Goal: Find specific fact: Find specific fact

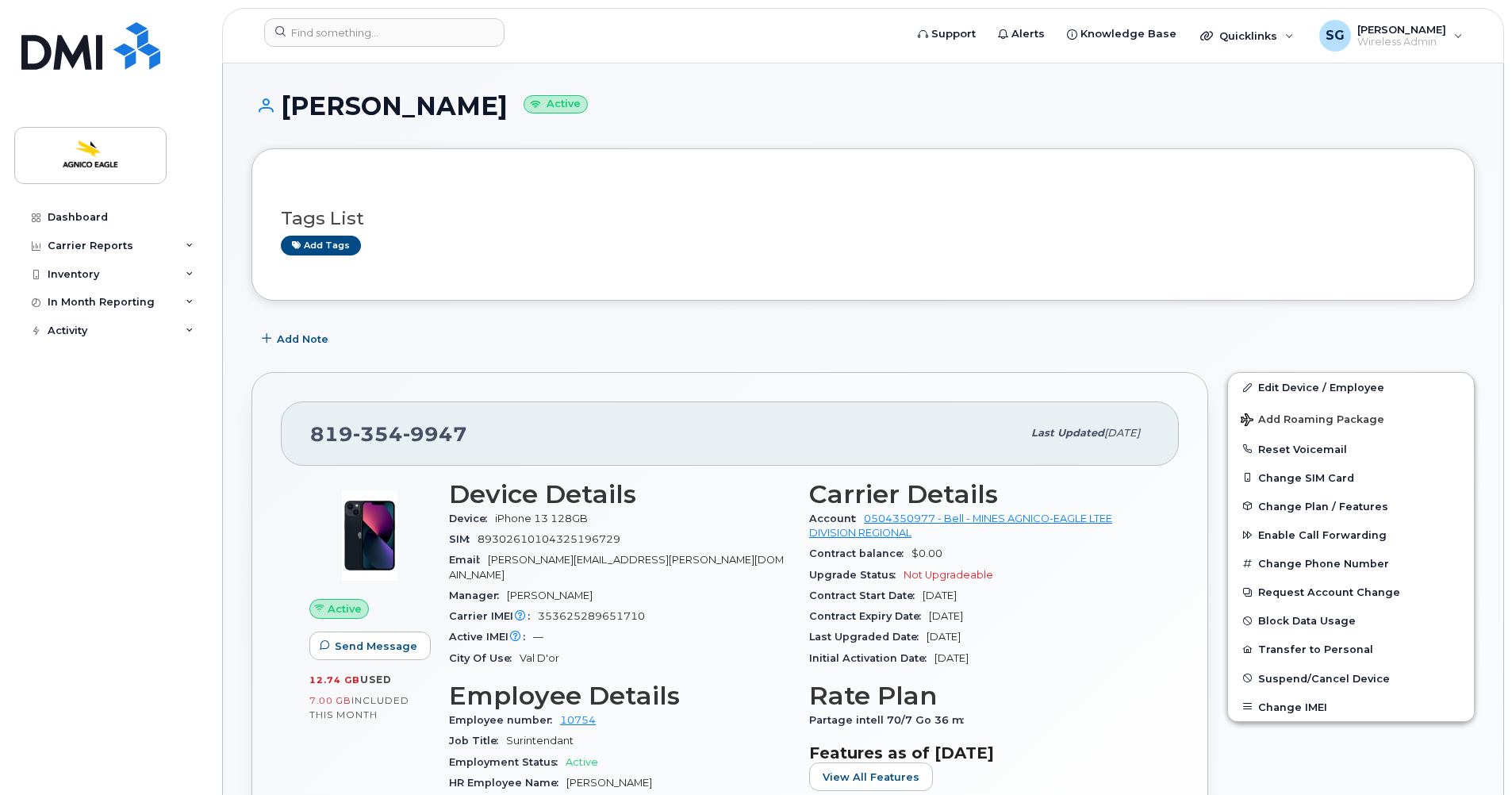
scroll to position [75, 0]
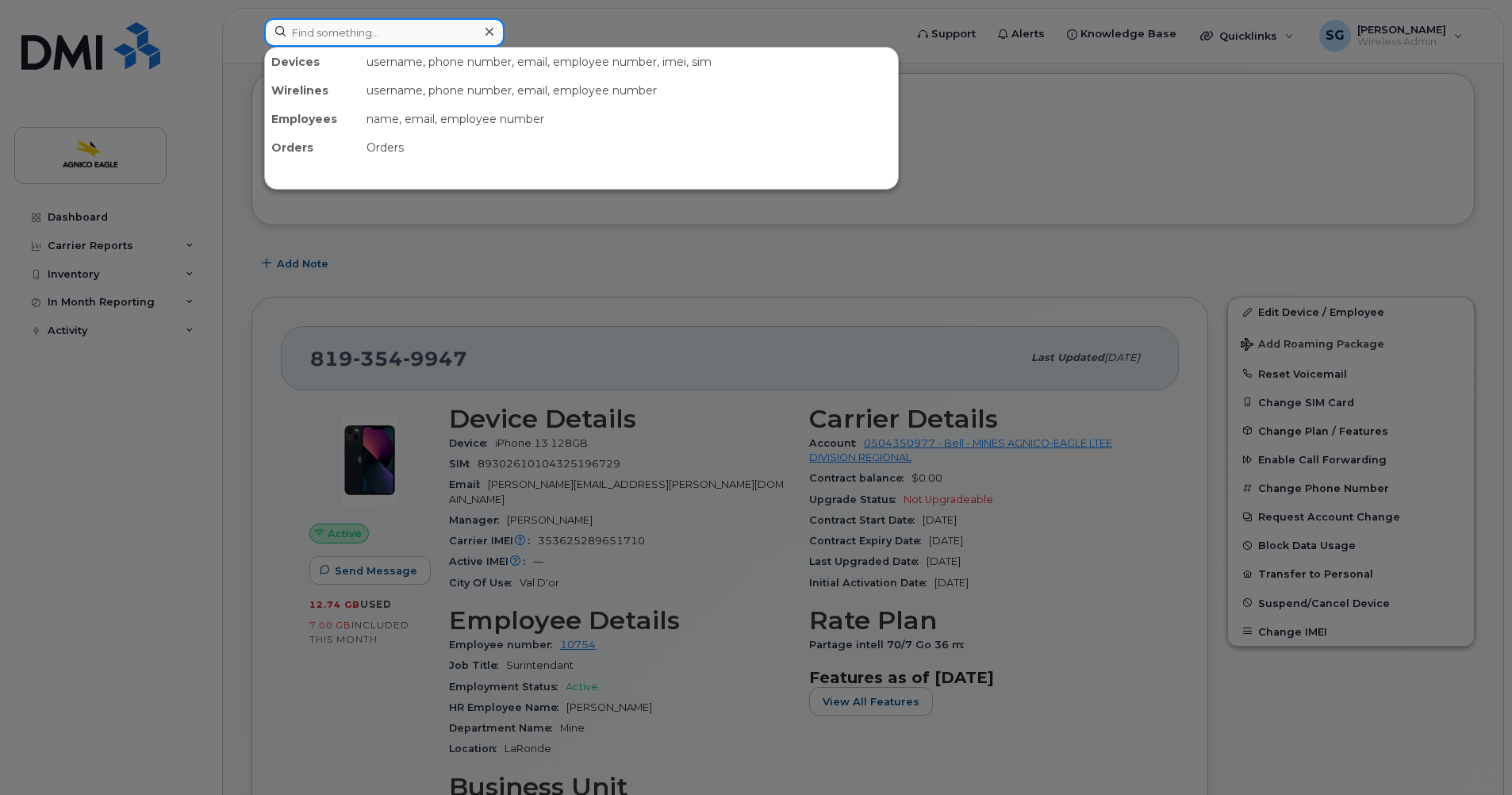
click at [386, 34] on input at bounding box center [384, 33] width 241 height 29
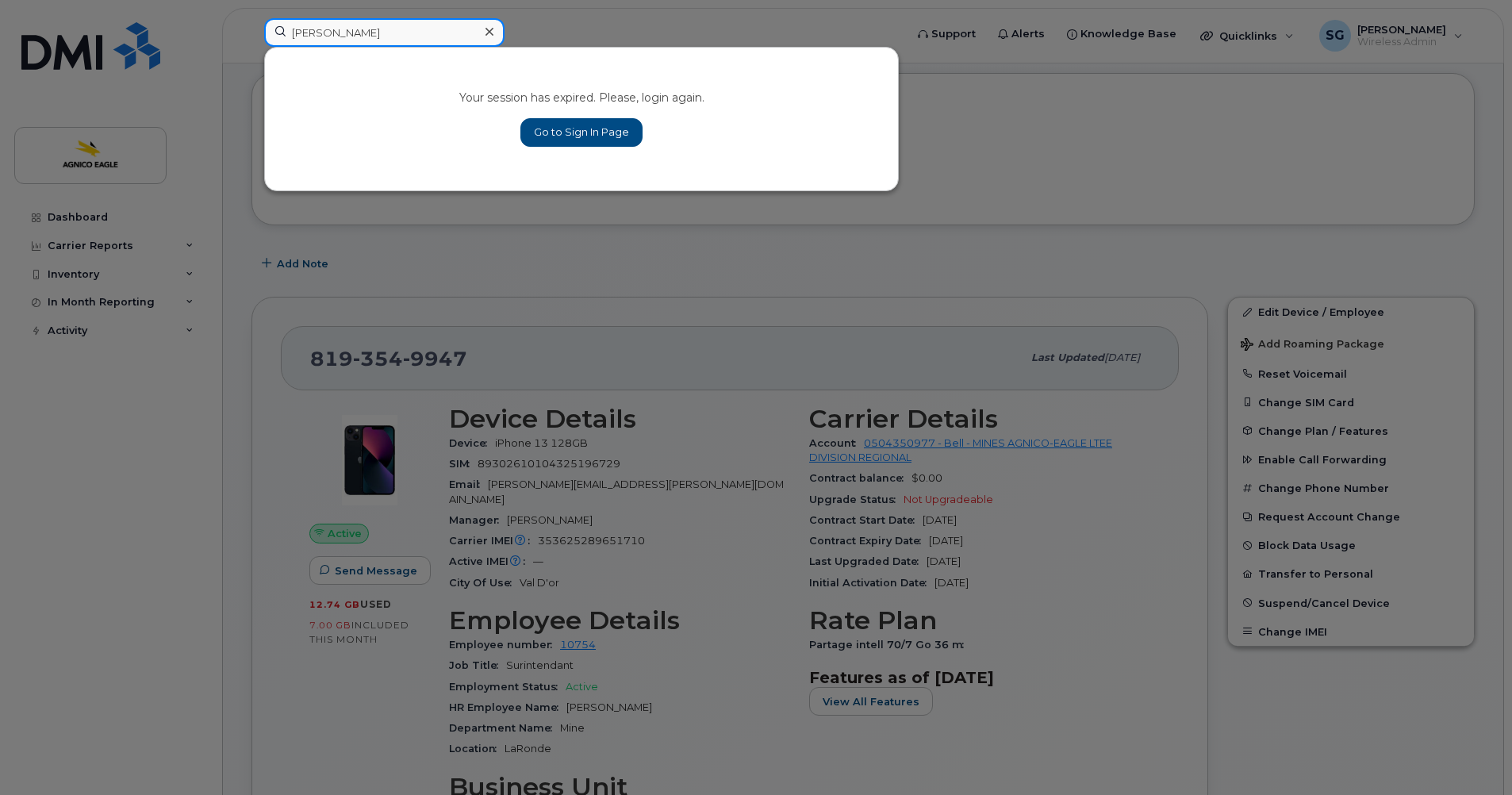
type input "[PERSON_NAME]"
click at [486, 31] on icon at bounding box center [490, 32] width 8 height 13
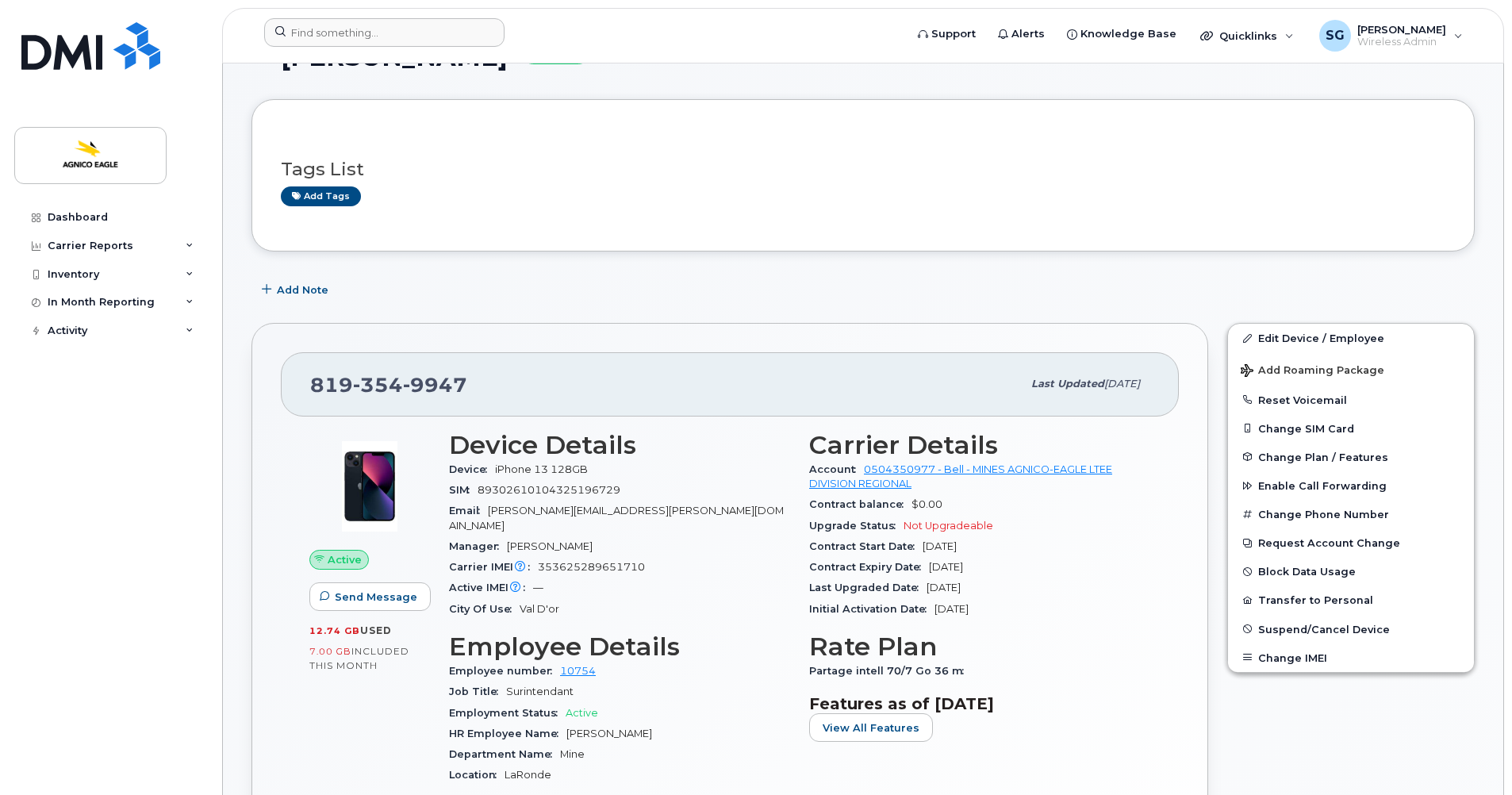
scroll to position [0, 0]
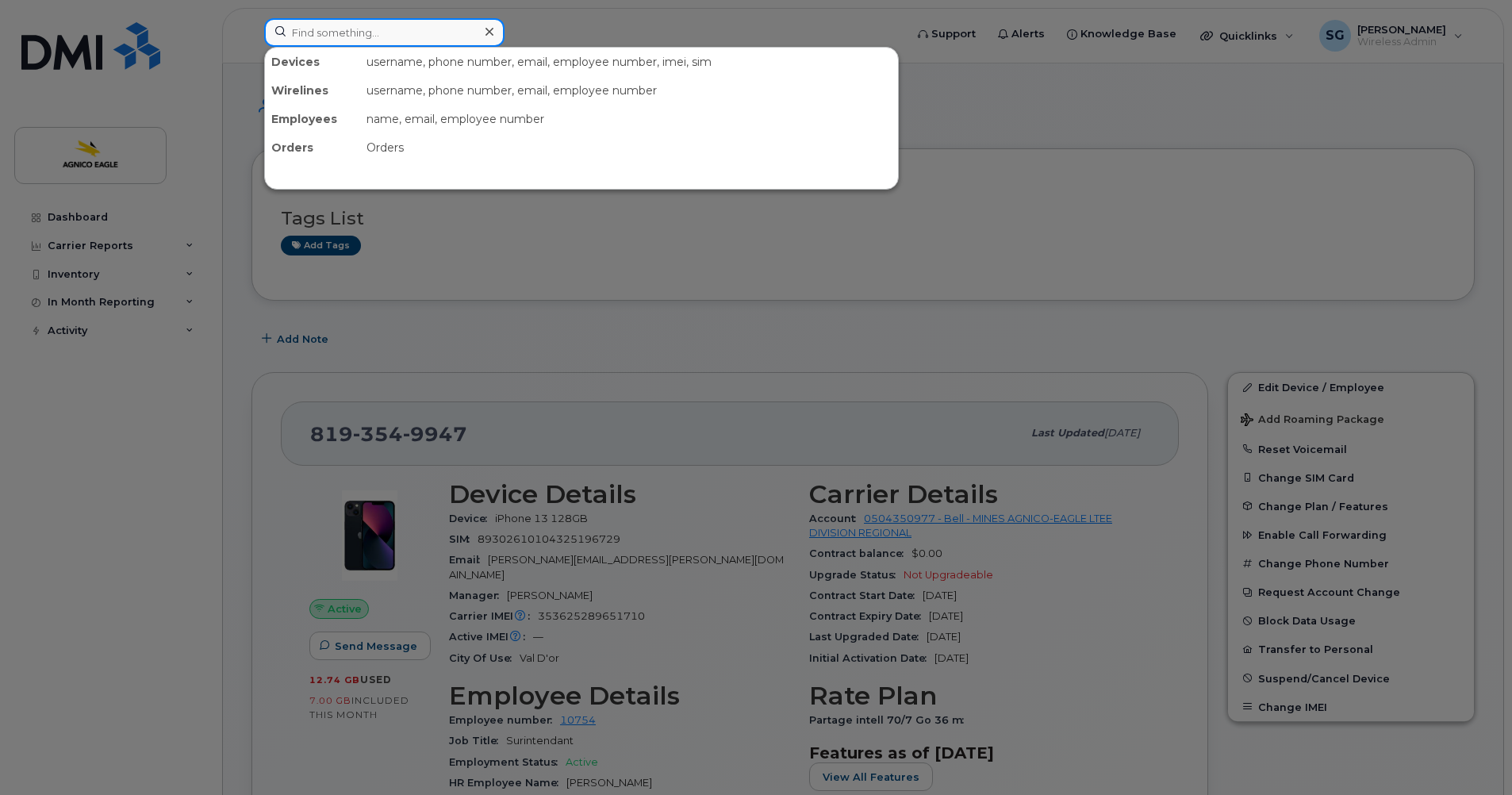
click at [348, 28] on input at bounding box center [384, 33] width 241 height 29
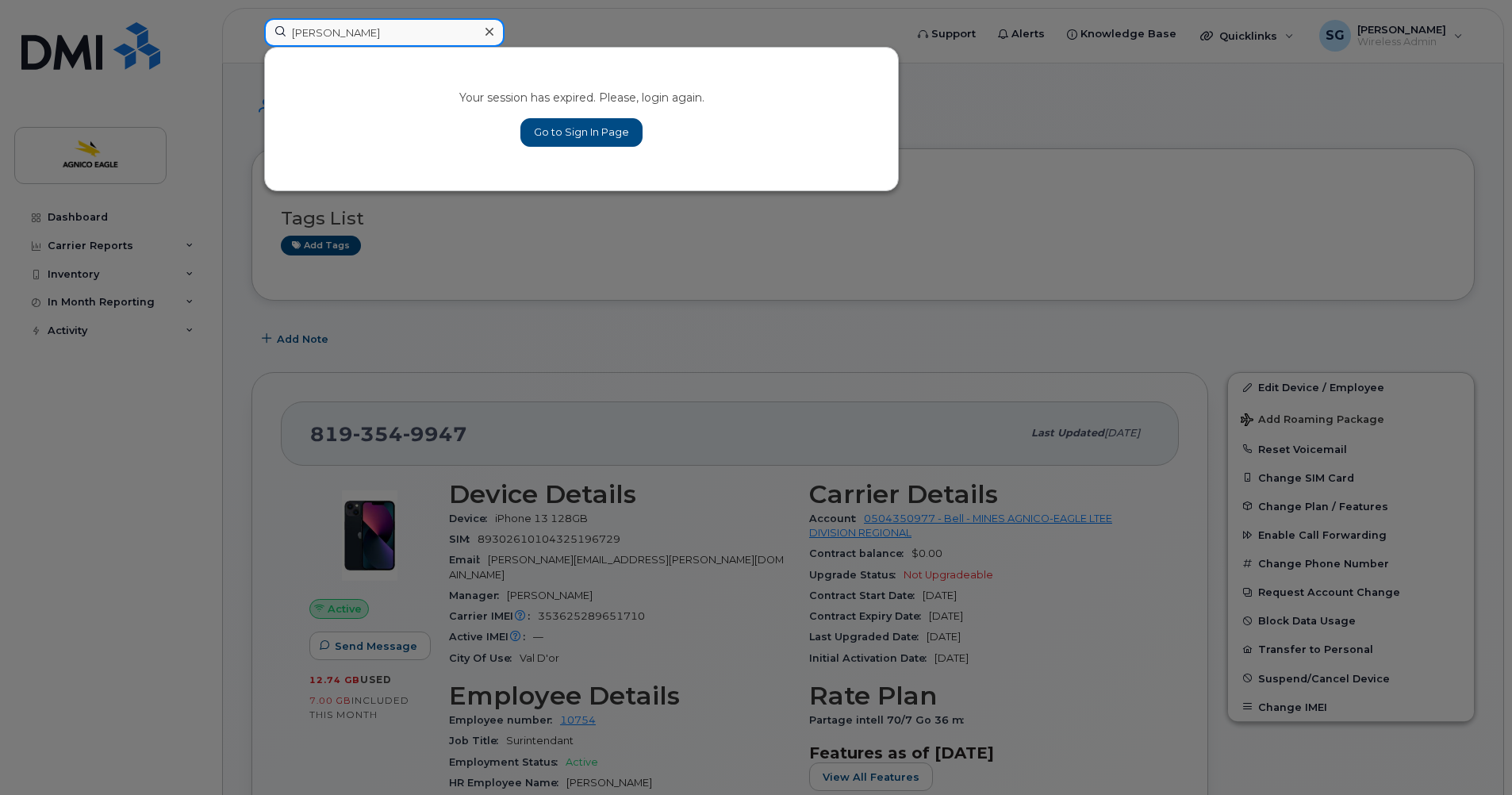
type input "[PERSON_NAME]"
